Goal: Find specific fact

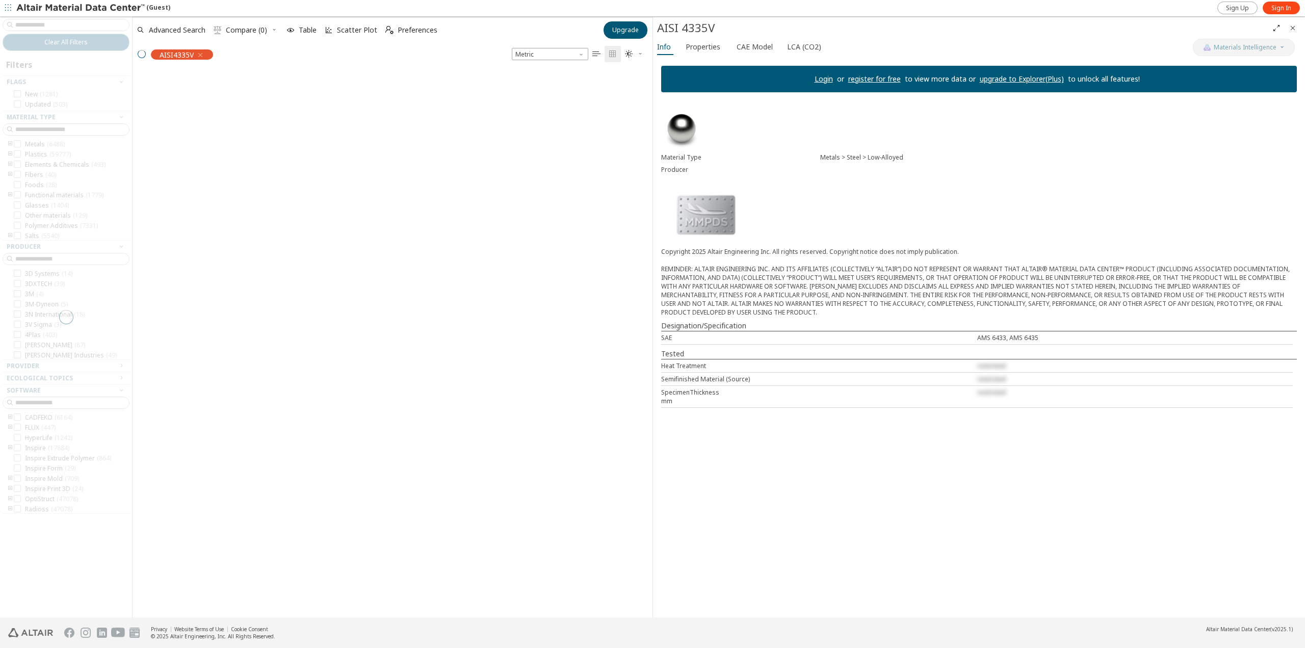
scroll to position [8, 8]
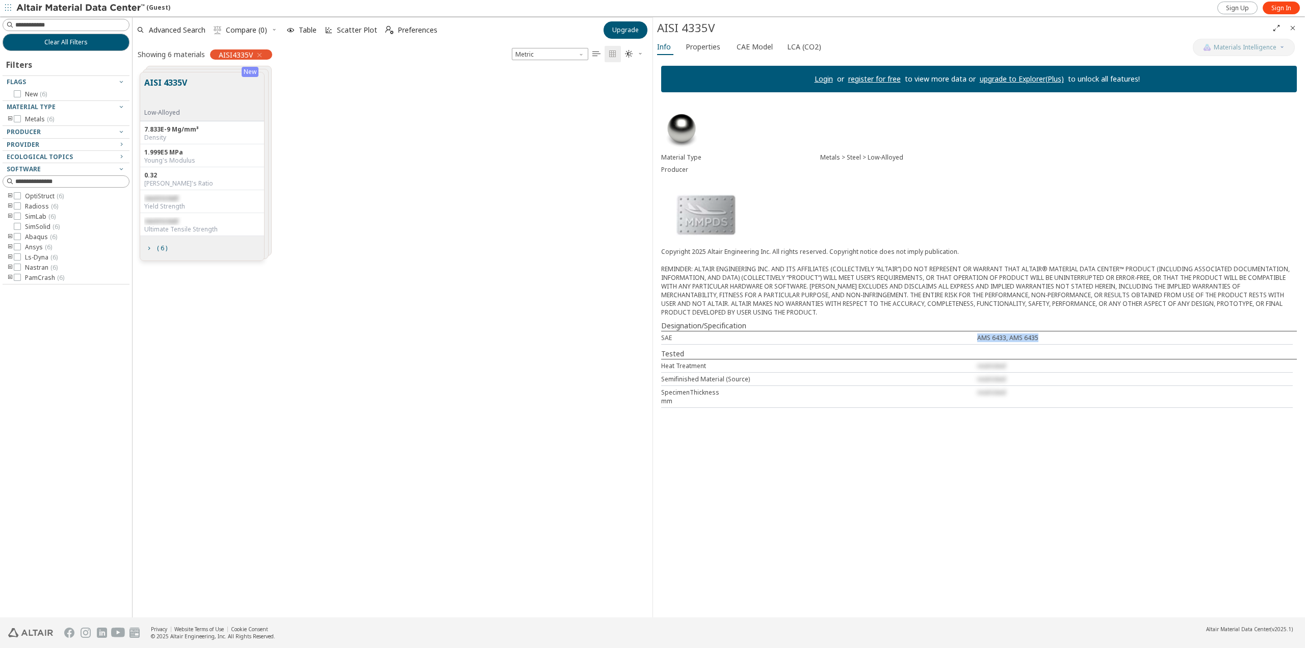
drag, startPoint x: 1038, startPoint y: 339, endPoint x: 973, endPoint y: 338, distance: 64.7
click at [973, 338] on div "SAE AMS 6433, AMS 6435" at bounding box center [976, 337] width 631 height 13
copy div "AMS 6433, AMS 6435"
click at [1040, 343] on div "SAE AMS 6433, AMS 6435" at bounding box center [976, 337] width 631 height 13
drag, startPoint x: 1042, startPoint y: 337, endPoint x: 973, endPoint y: 337, distance: 68.3
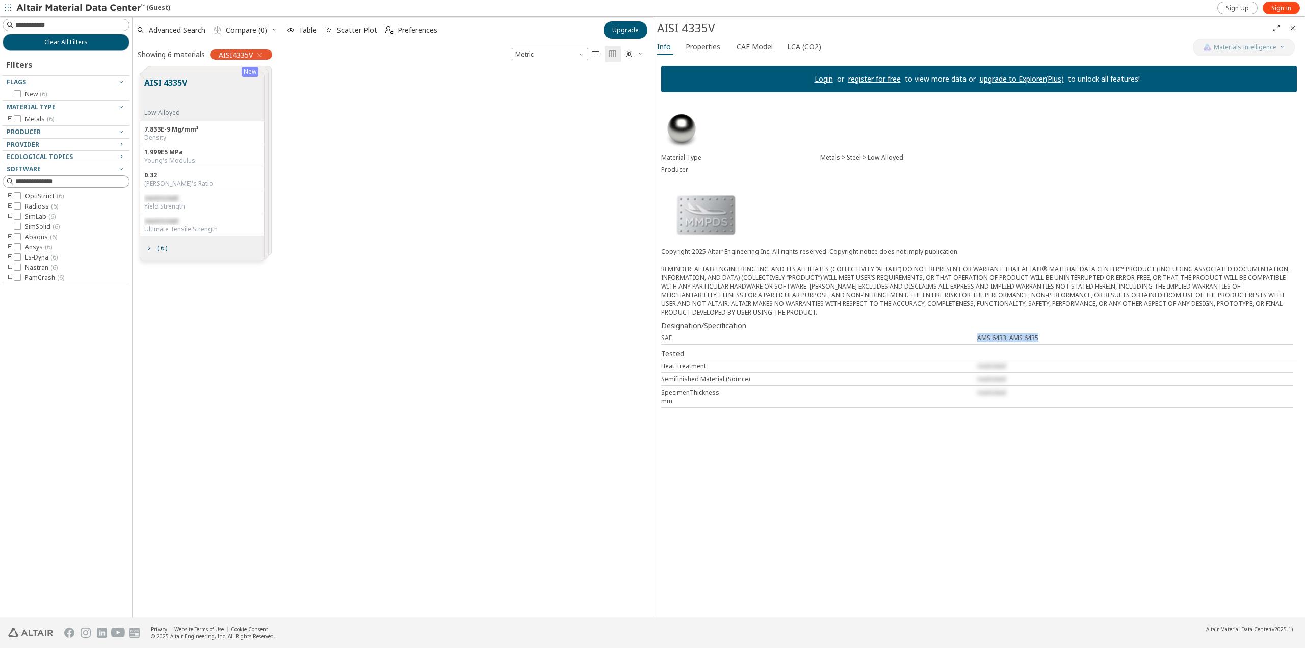
click at [973, 337] on div "SAE AMS 6433, AMS 6435" at bounding box center [976, 337] width 631 height 13
copy div "AMS 6433, AMS 6435"
